Goal: Information Seeking & Learning: Learn about a topic

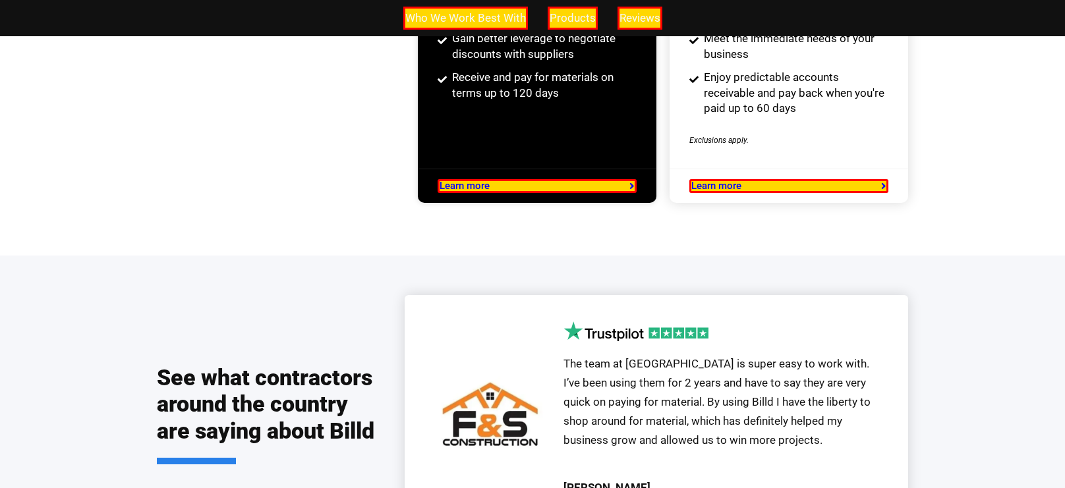
scroll to position [2713, 0]
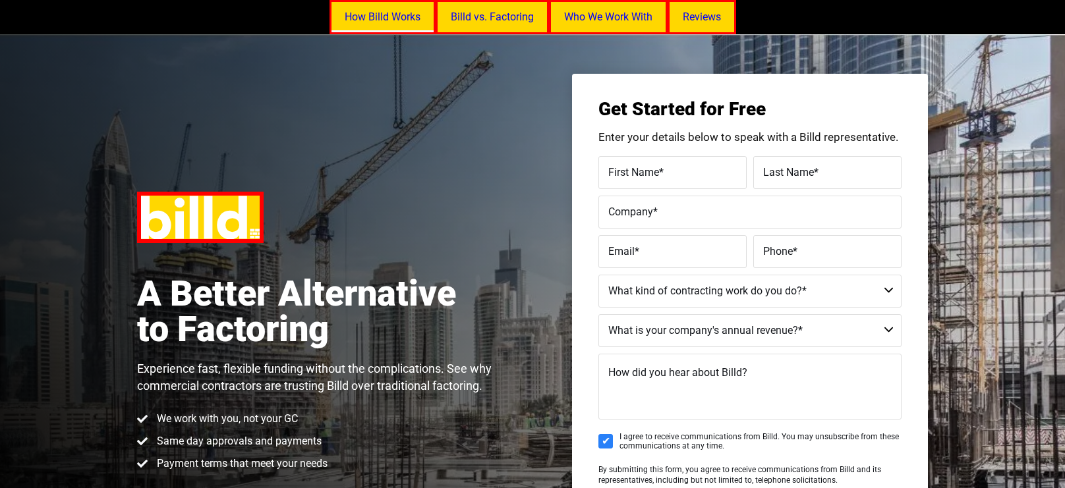
click at [374, 13] on link "How Billd Works" at bounding box center [383, 17] width 106 height 34
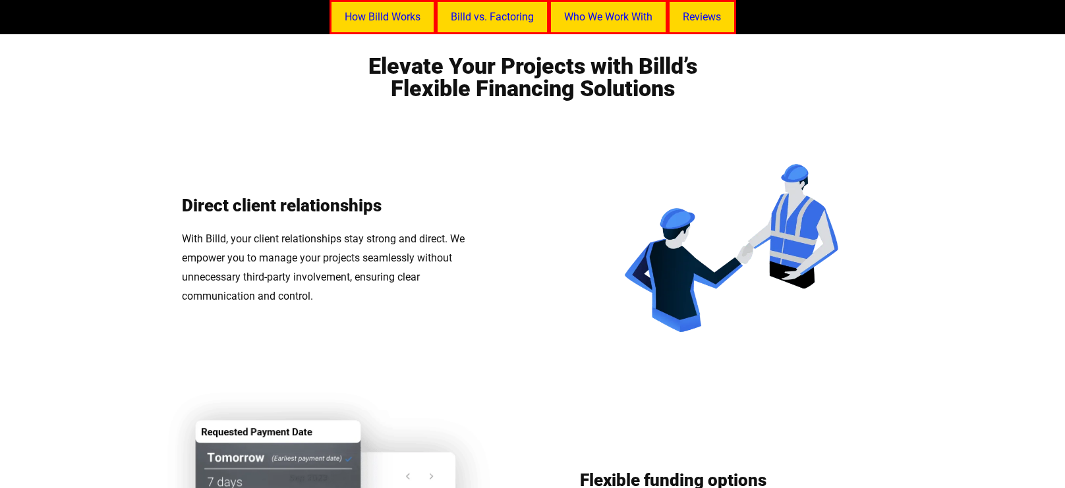
scroll to position [227, 0]
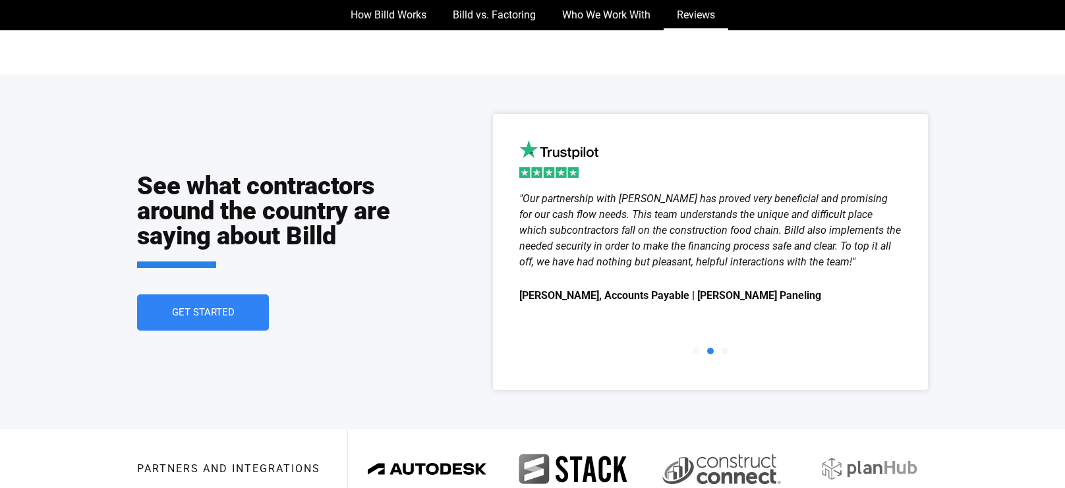
scroll to position [2765, 0]
